Goal: Task Accomplishment & Management: Manage account settings

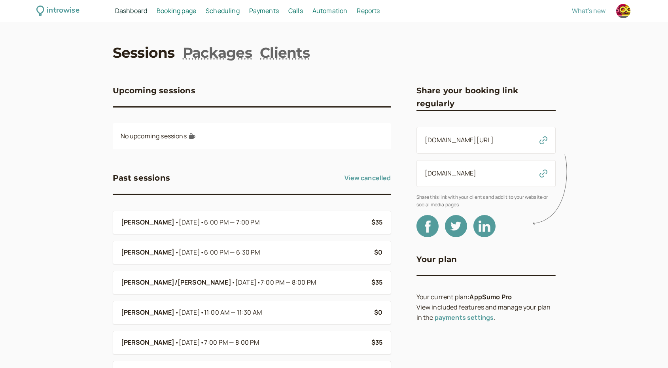
click at [259, 10] on span "Payments" at bounding box center [264, 10] width 30 height 9
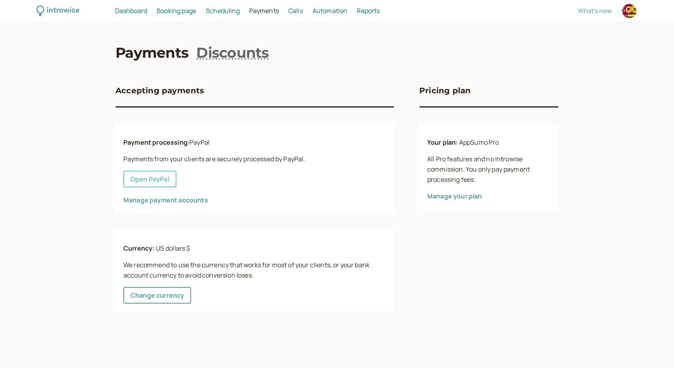
click at [164, 180] on link "Open PayPal" at bounding box center [149, 179] width 53 height 17
click at [115, 8] on span "Dashboard" at bounding box center [131, 10] width 32 height 9
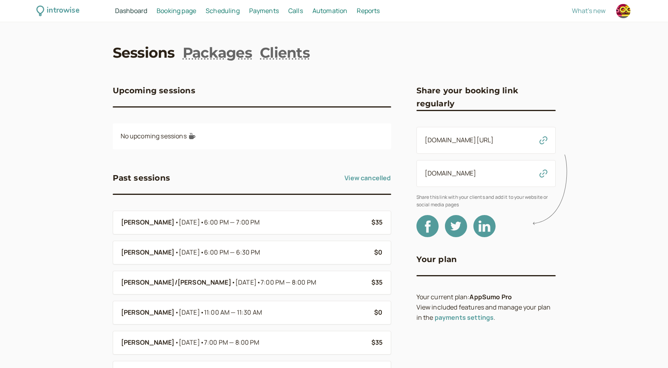
click at [621, 10] on div at bounding box center [623, 11] width 14 height 14
select select "America/New_York"
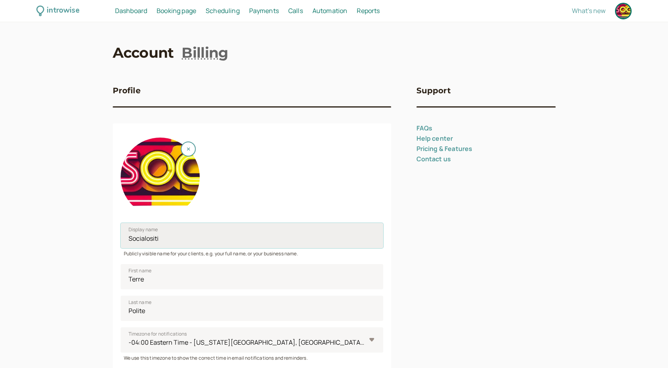
drag, startPoint x: 161, startPoint y: 240, endPoint x: 125, endPoint y: 236, distance: 35.8
click at [125, 236] on input "Socialositi" at bounding box center [252, 235] width 263 height 25
click at [237, 165] on div at bounding box center [252, 173] width 263 height 85
click at [190, 147] on button "button" at bounding box center [188, 149] width 15 height 15
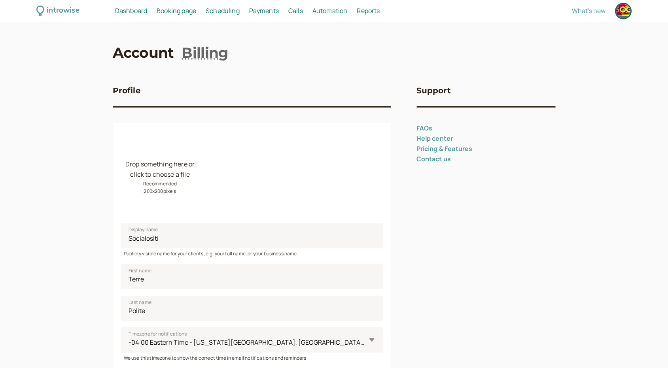
click at [169, 174] on div "Drop something here or click to choose a file Recommended 200 x 200 pixels" at bounding box center [160, 177] width 79 height 79
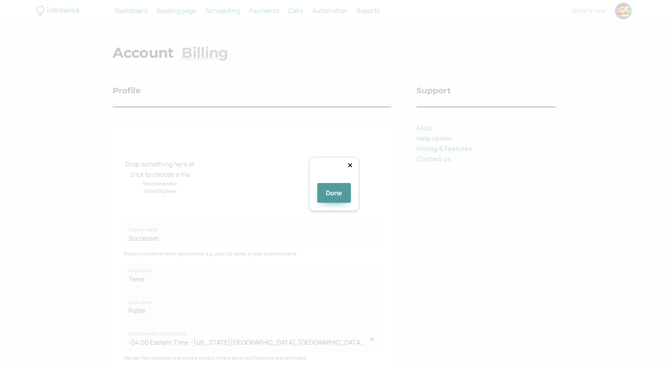
click at [352, 180] on div at bounding box center [434, 262] width 164 height 164
click at [334, 180] on div at bounding box center [334, 180] width 0 height 0
drag, startPoint x: 248, startPoint y: 235, endPoint x: 260, endPoint y: 230, distance: 13.3
click at [334, 180] on img at bounding box center [334, 180] width 0 height 0
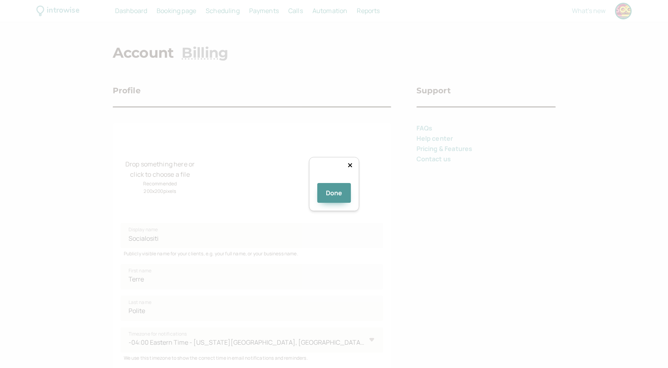
click at [334, 180] on div at bounding box center [334, 180] width 0 height 0
click at [334, 180] on img at bounding box center [334, 180] width 0 height 0
click at [339, 203] on button "Done" at bounding box center [334, 193] width 34 height 20
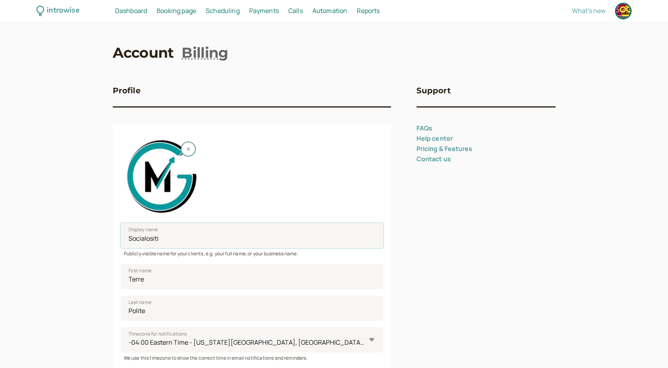
drag, startPoint x: 166, startPoint y: 240, endPoint x: 115, endPoint y: 233, distance: 51.1
click at [116, 234] on div "Display name Socialositi Publicly visible name for your clients, e.g. your full…" at bounding box center [252, 259] width 278 height 272
type input "Guru Marketing Group"
drag, startPoint x: 150, startPoint y: 280, endPoint x: 123, endPoint y: 274, distance: 27.9
click at [123, 274] on input "Terre" at bounding box center [252, 276] width 263 height 25
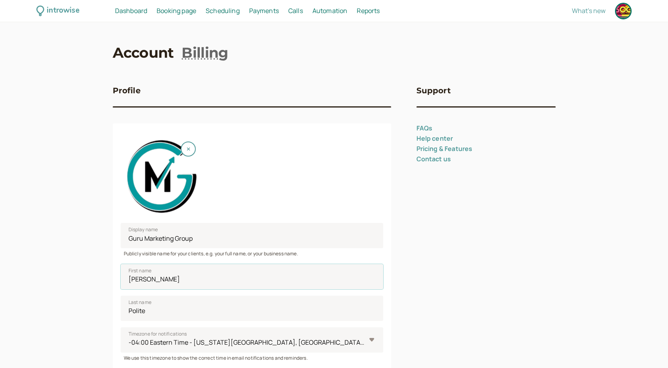
scroll to position [174, 0]
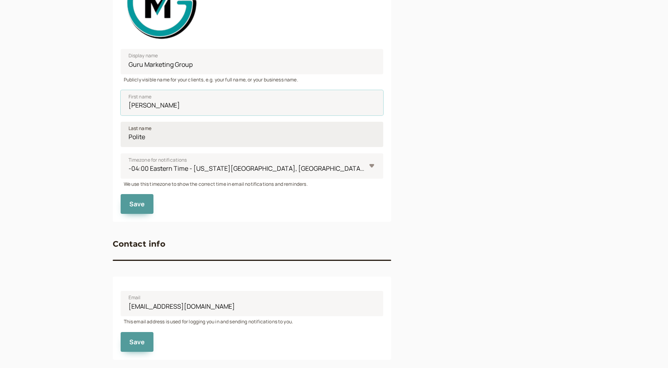
type input "[PERSON_NAME]"
drag, startPoint x: 153, startPoint y: 138, endPoint x: 125, endPoint y: 137, distance: 28.5
click at [125, 137] on input "Polite" at bounding box center [252, 134] width 263 height 25
type input "S"
type input "[US_STATE]"
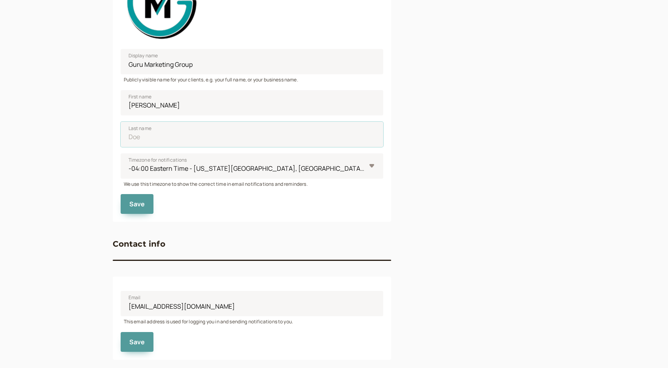
type input "[US_STATE]"
click at [135, 204] on span "Save" at bounding box center [137, 204] width 16 height 9
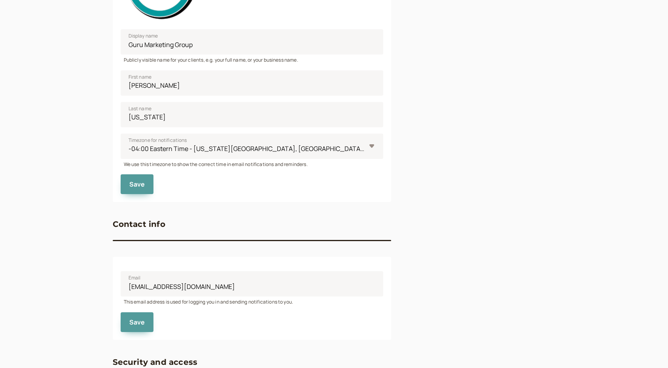
scroll to position [103, 0]
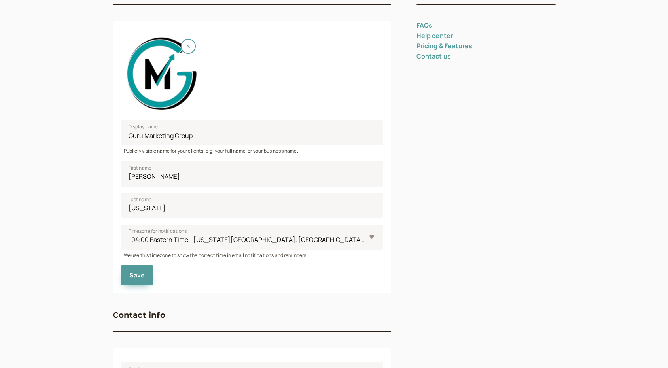
click at [215, 283] on div "Save" at bounding box center [252, 272] width 263 height 26
click at [424, 241] on div "Support FAQs Help center Pricing & Features Contact us" at bounding box center [485, 242] width 139 height 553
click at [126, 274] on button "Save" at bounding box center [137, 275] width 33 height 20
click at [198, 208] on input "[US_STATE]" at bounding box center [252, 205] width 263 height 25
click at [142, 270] on button "Save" at bounding box center [137, 275] width 33 height 20
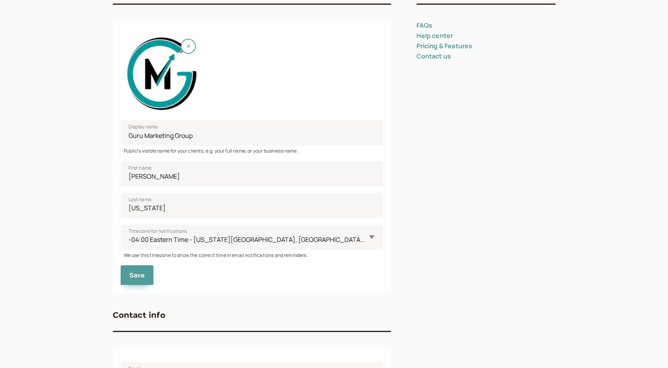
scroll to position [0, 0]
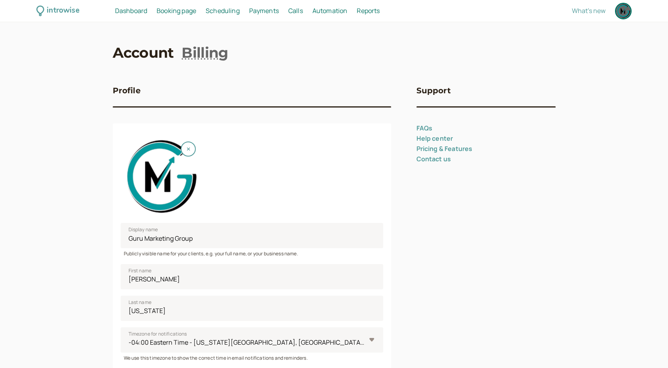
click at [250, 191] on div at bounding box center [252, 173] width 263 height 85
click at [131, 11] on span "Dashboard" at bounding box center [131, 10] width 32 height 9
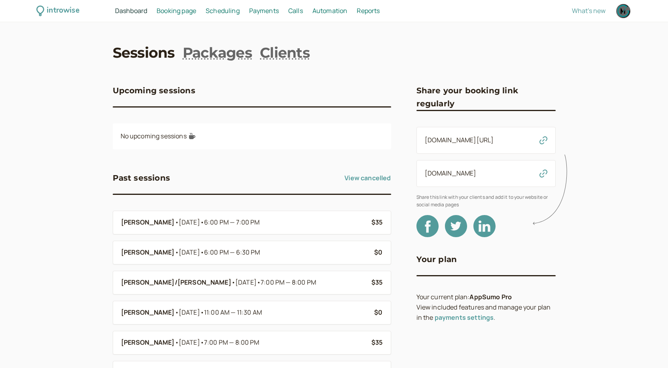
click at [507, 140] on div "[DOMAIN_NAME][URL]" at bounding box center [485, 140] width 139 height 27
click at [500, 141] on div "[DOMAIN_NAME][URL]" at bounding box center [485, 140] width 139 height 27
click at [428, 223] on icon "Facebook" at bounding box center [427, 226] width 22 height 22
click at [118, 10] on span "Dashboard" at bounding box center [131, 10] width 32 height 9
click at [262, 10] on span "Payments" at bounding box center [264, 10] width 30 height 9
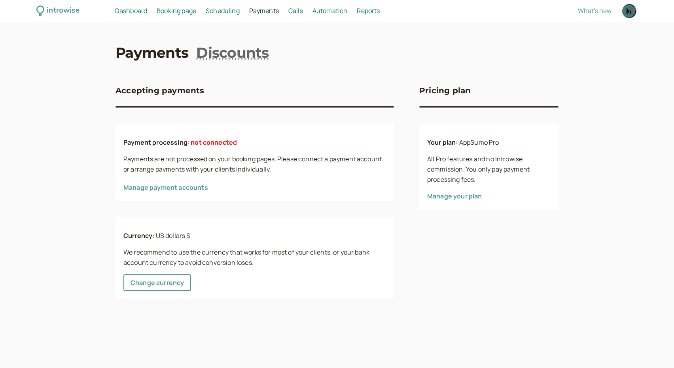
click at [220, 11] on span "Scheduling" at bounding box center [223, 10] width 34 height 9
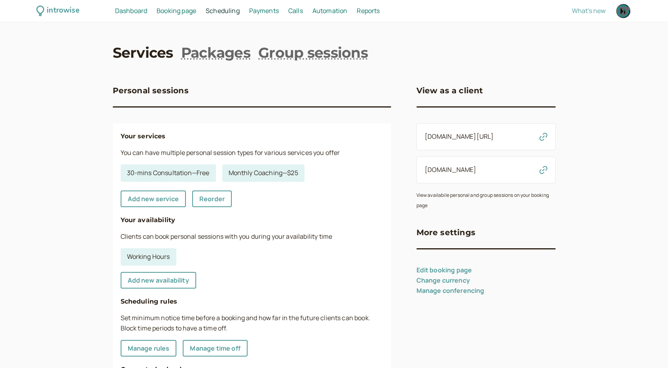
click at [189, 10] on span "Booking page" at bounding box center [177, 10] width 40 height 9
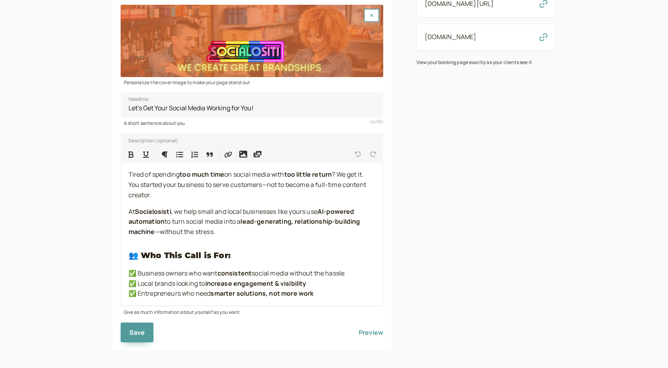
scroll to position [56, 0]
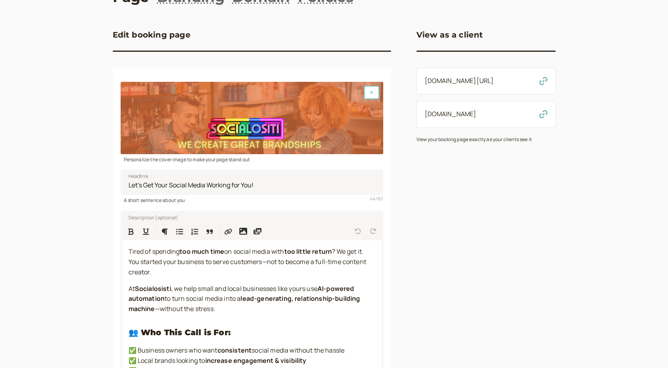
click at [372, 91] on icon "button" at bounding box center [372, 92] width 4 height 5
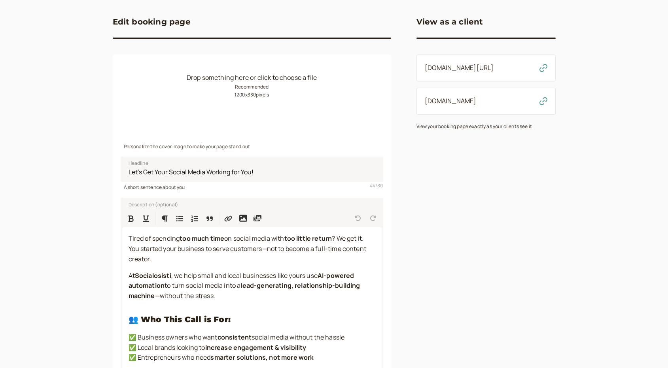
scroll to position [0, 0]
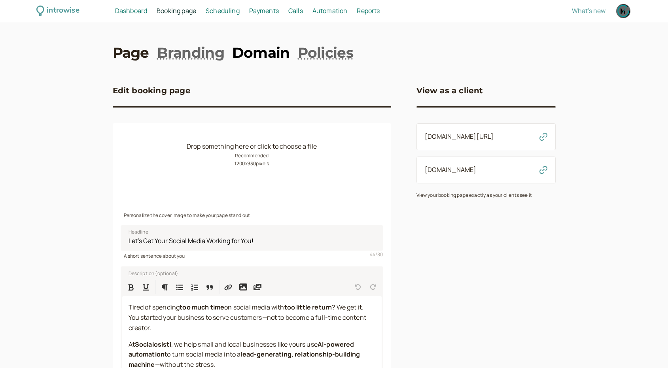
click at [259, 54] on link "Domain" at bounding box center [261, 53] width 58 height 20
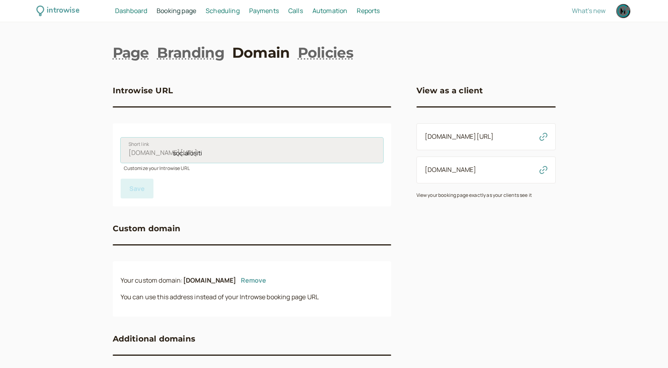
drag, startPoint x: 204, startPoint y: 153, endPoint x: 172, endPoint y: 151, distance: 32.5
click at [172, 151] on label "[DOMAIN_NAME][URL] socialositi Short link" at bounding box center [252, 150] width 263 height 25
click at [172, 151] on input "socialositi" at bounding box center [252, 150] width 263 height 25
drag, startPoint x: 190, startPoint y: 277, endPoint x: 222, endPoint y: 276, distance: 32.1
click at [237, 281] on b "[DOMAIN_NAME]" at bounding box center [209, 280] width 53 height 9
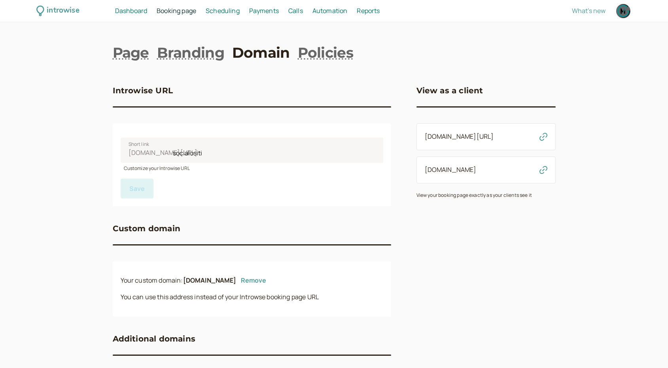
drag, startPoint x: 185, startPoint y: 280, endPoint x: 249, endPoint y: 279, distance: 63.7
click at [249, 279] on p "Your custom domain: [DOMAIN_NAME] Remove" at bounding box center [252, 281] width 263 height 10
click at [235, 229] on div "Custom domain" at bounding box center [252, 233] width 278 height 22
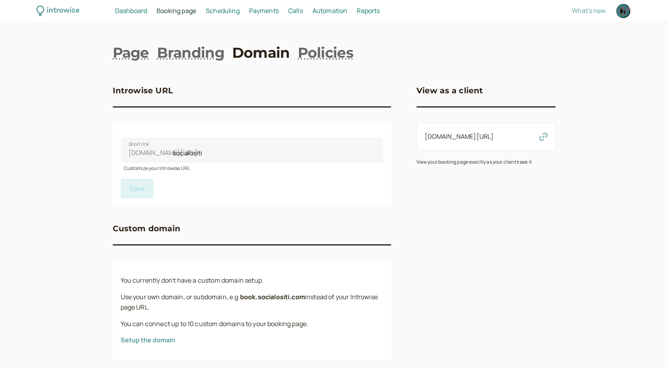
click at [413, 44] on nav "Page Branding Domain Policies" at bounding box center [334, 53] width 443 height 20
click at [131, 53] on link "Page" at bounding box center [131, 53] width 36 height 20
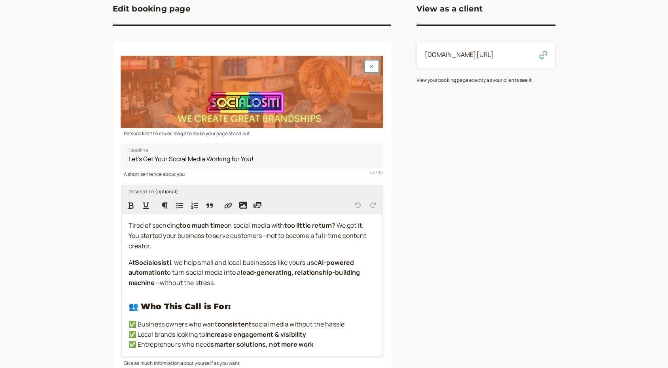
scroll to position [133, 0]
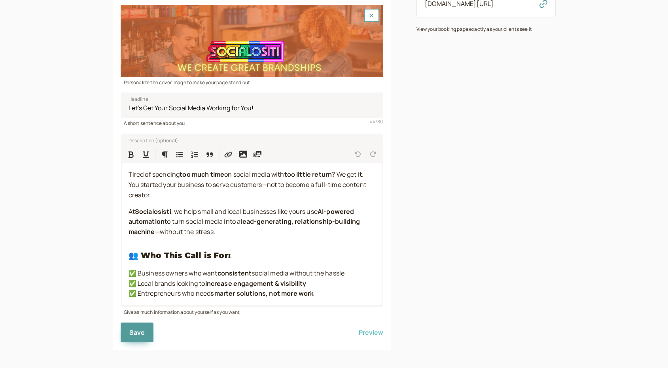
click at [375, 328] on button "Preview" at bounding box center [371, 333] width 25 height 20
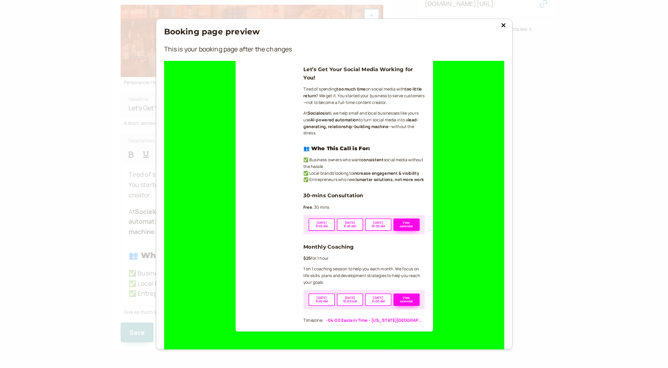
scroll to position [10, 0]
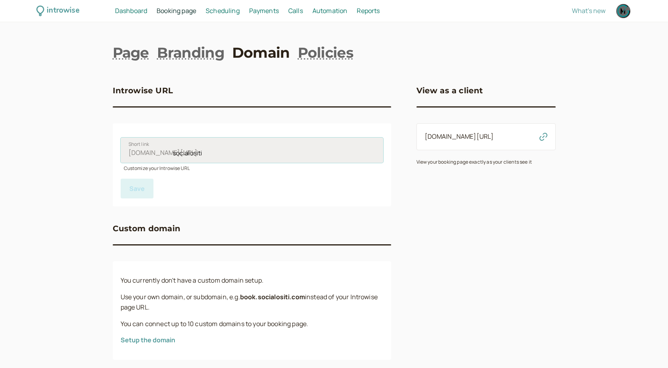
drag, startPoint x: 204, startPoint y: 155, endPoint x: 172, endPoint y: 157, distance: 32.5
click at [172, 157] on label "[DOMAIN_NAME][URL] socialositi Short link" at bounding box center [252, 150] width 263 height 25
click at [172, 157] on input "socialositi" at bounding box center [252, 150] width 263 height 25
